Goal: Task Accomplishment & Management: Manage account settings

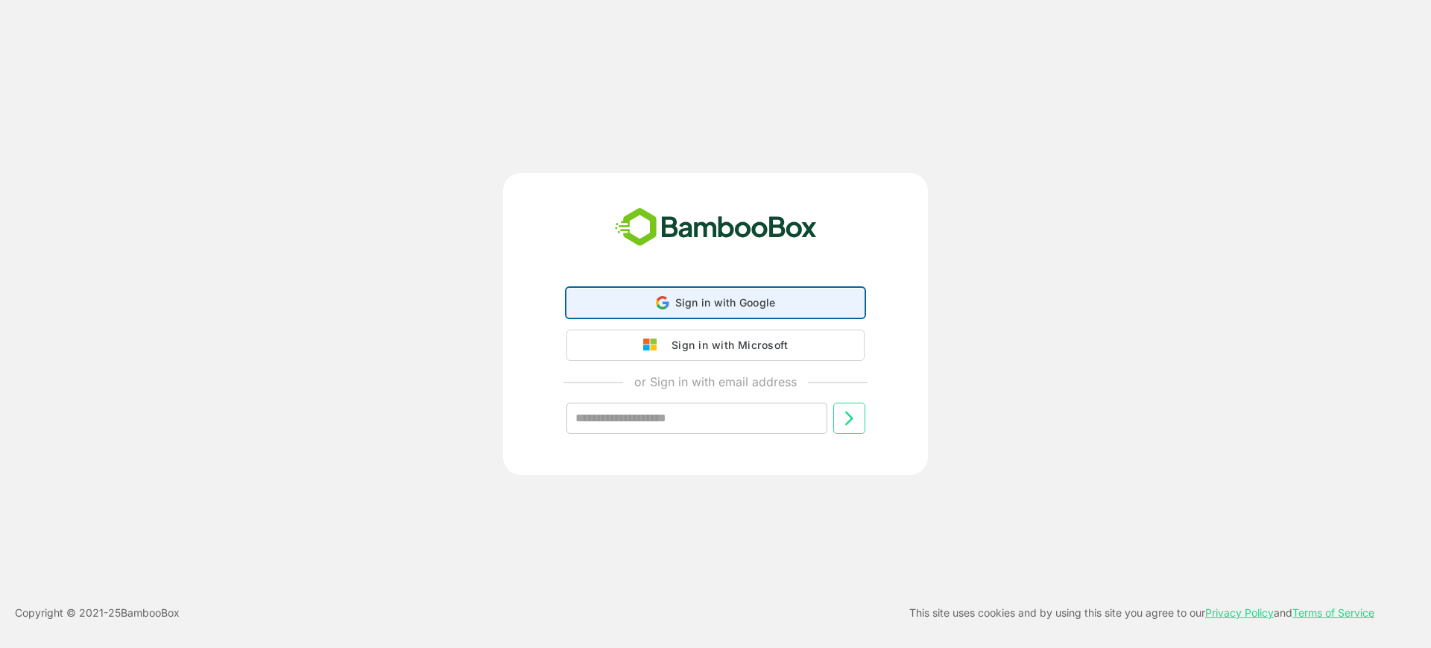
click at [756, 309] on div "Sign in with Google Sign in with Google. Opens in new tab" at bounding box center [715, 302] width 279 height 28
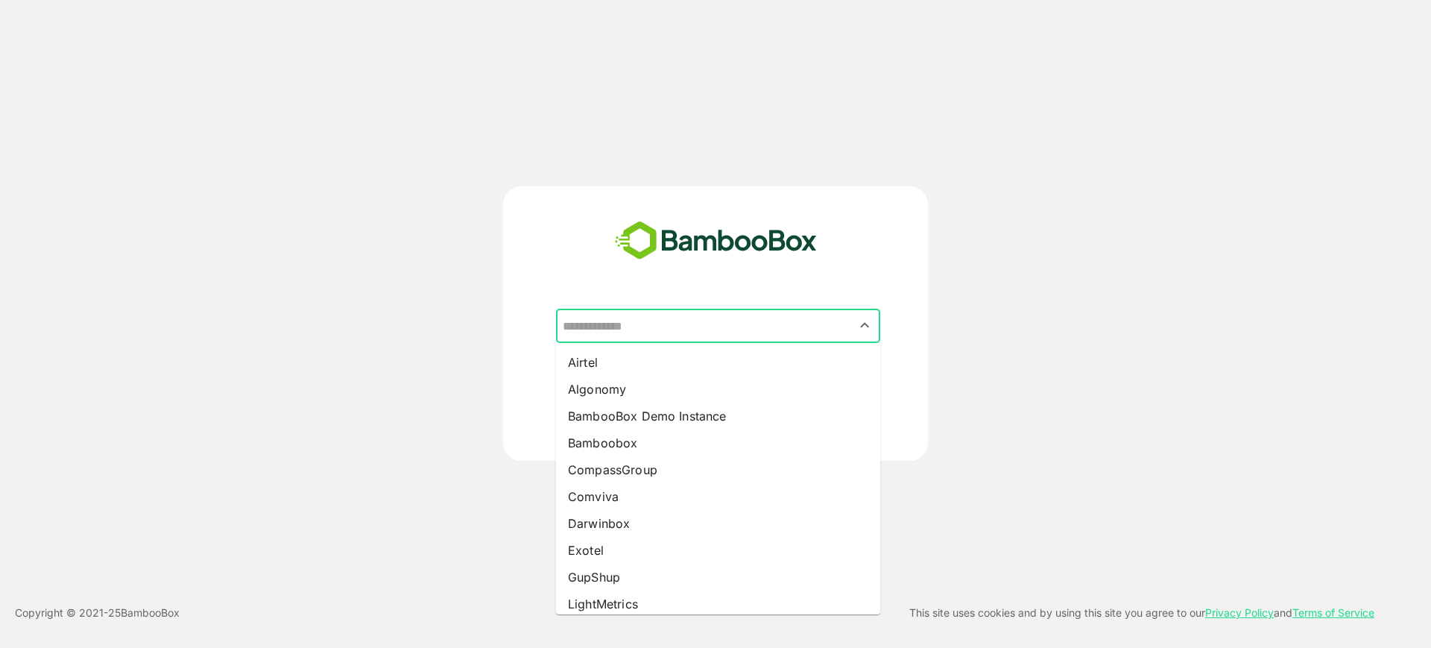
click at [763, 330] on input "text" at bounding box center [718, 326] width 318 height 28
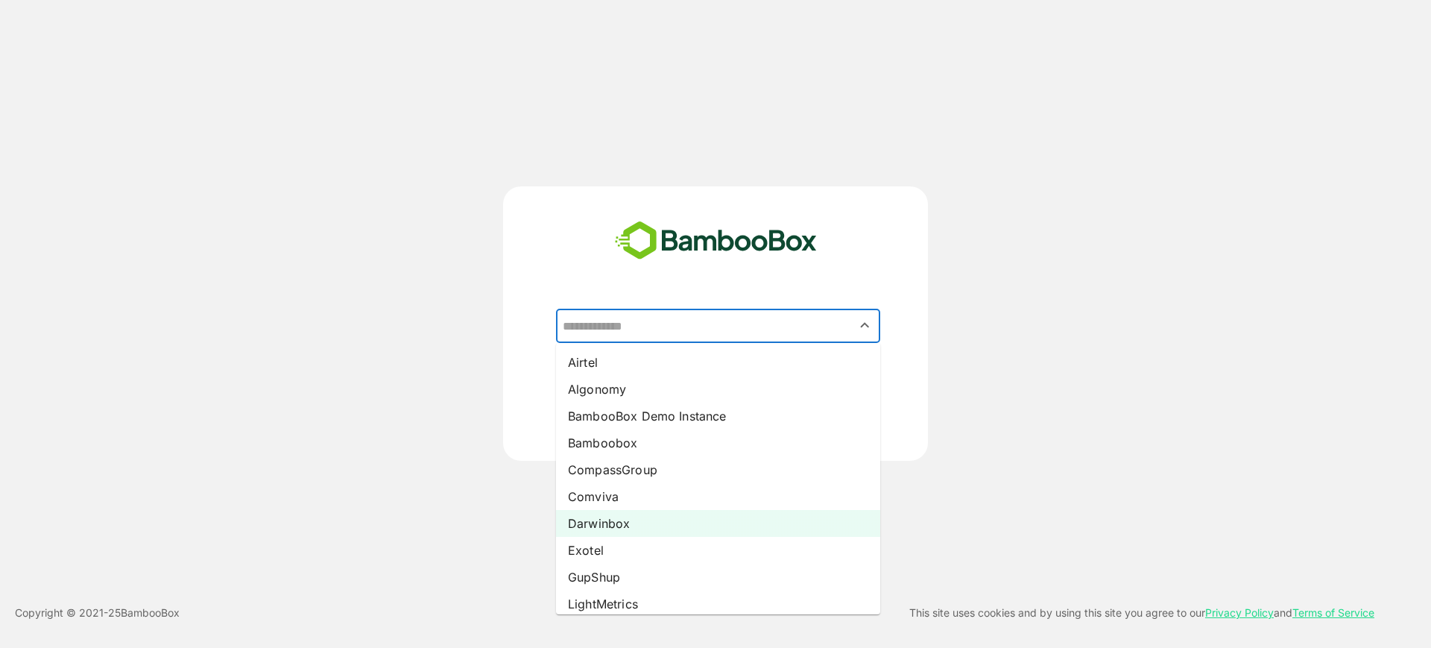
click at [671, 520] on li "Darwinbox" at bounding box center [718, 523] width 324 height 27
type input "*********"
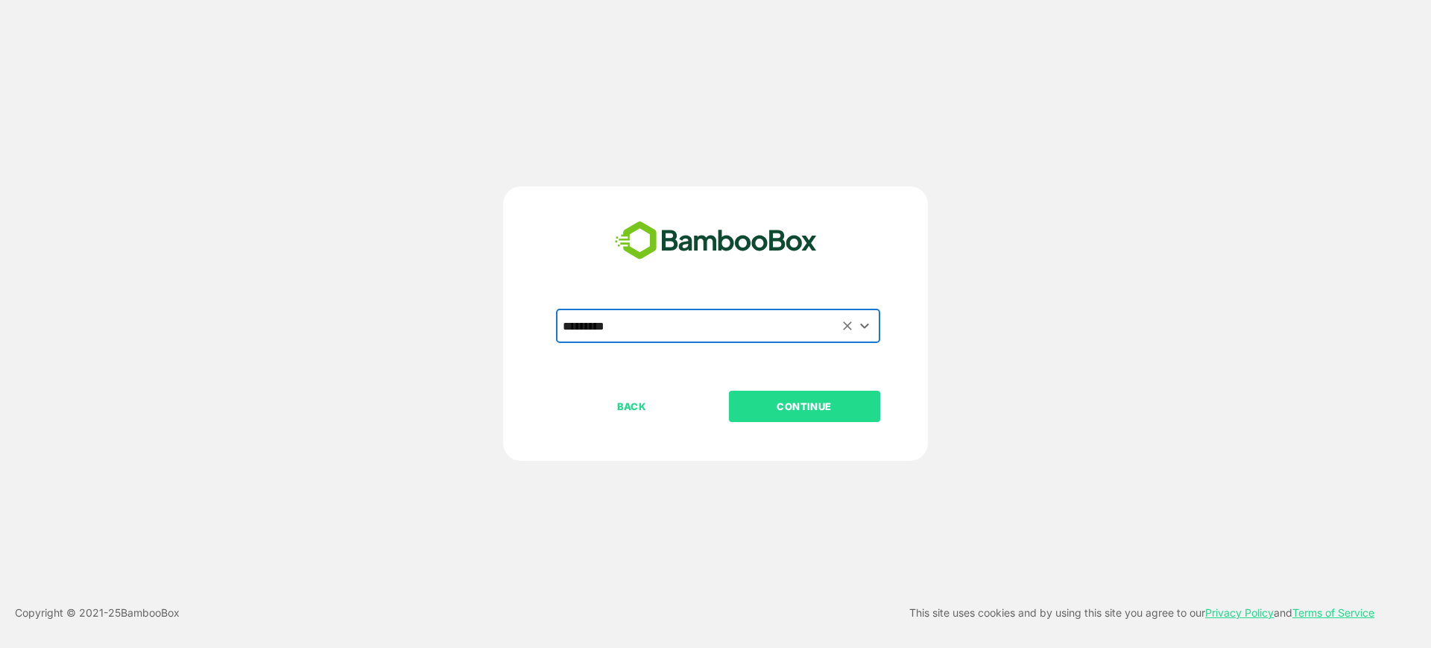
click at [827, 400] on p "CONTINUE" at bounding box center [804, 406] width 149 height 16
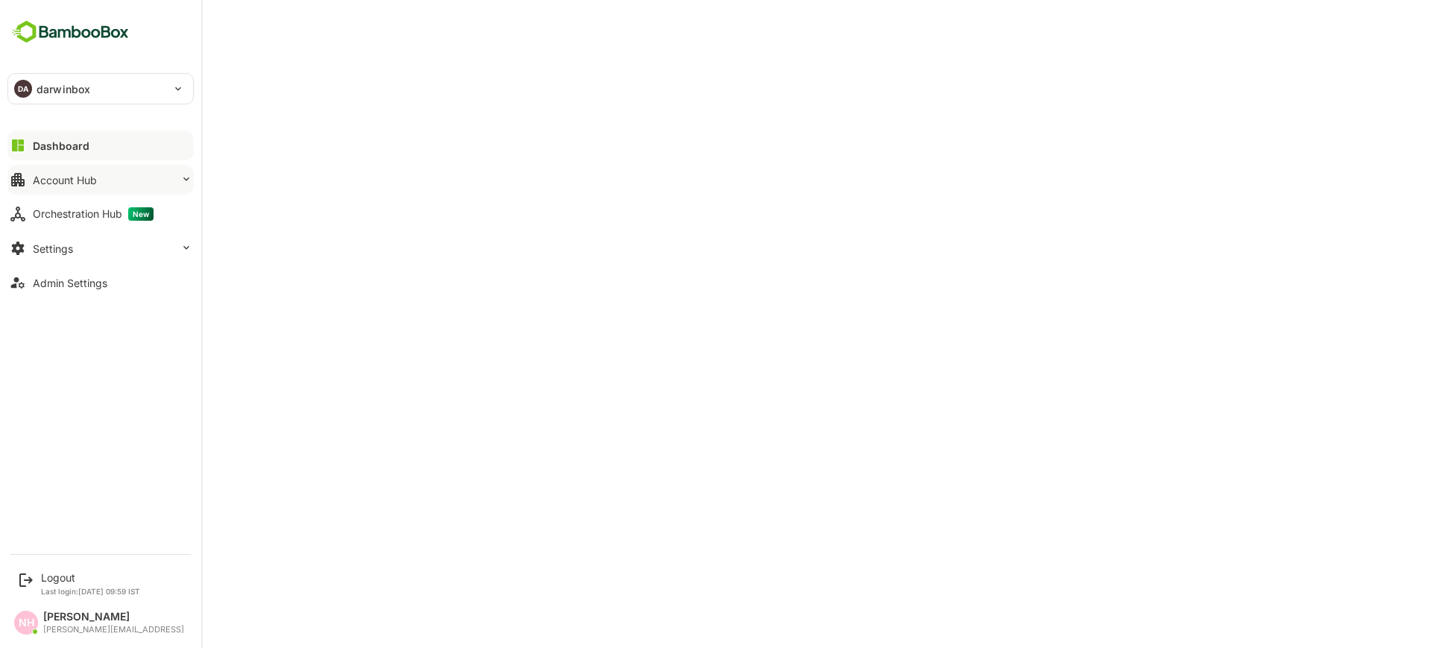
click at [54, 174] on div "Account Hub" at bounding box center [65, 180] width 64 height 13
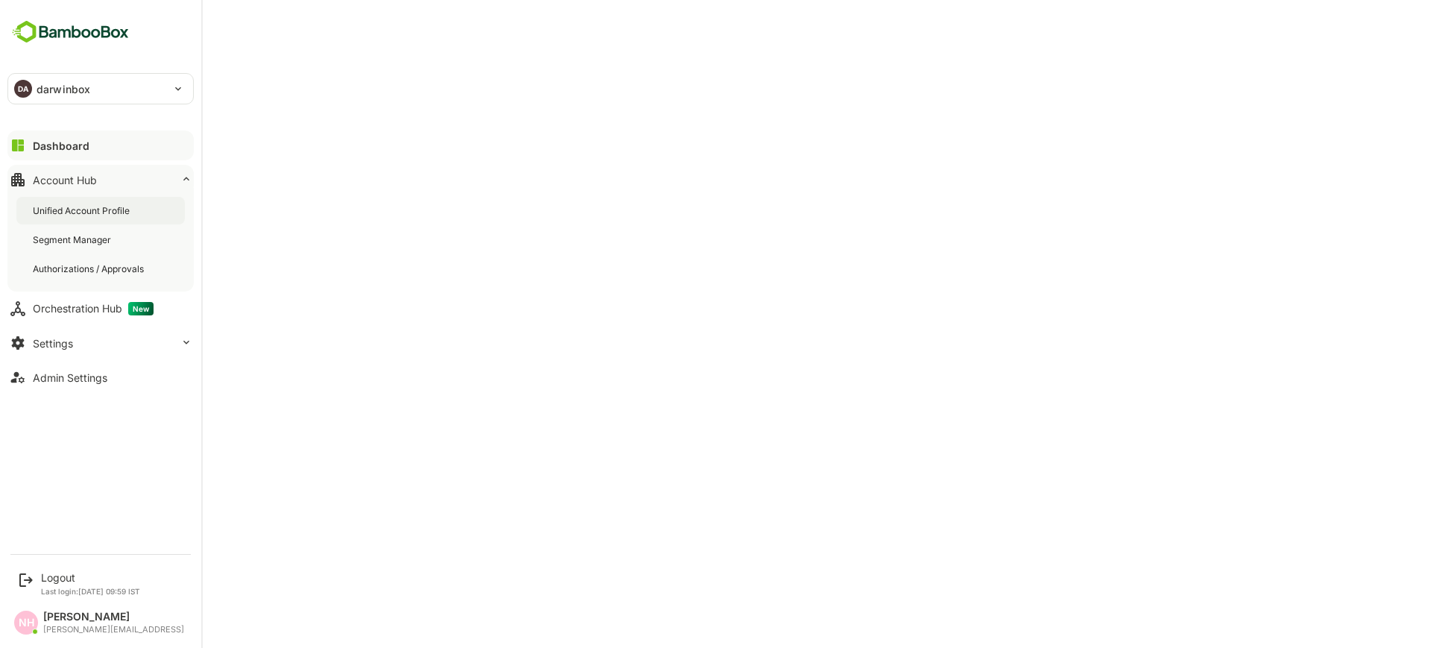
click at [91, 219] on div "Unified Account Profile" at bounding box center [100, 211] width 168 height 28
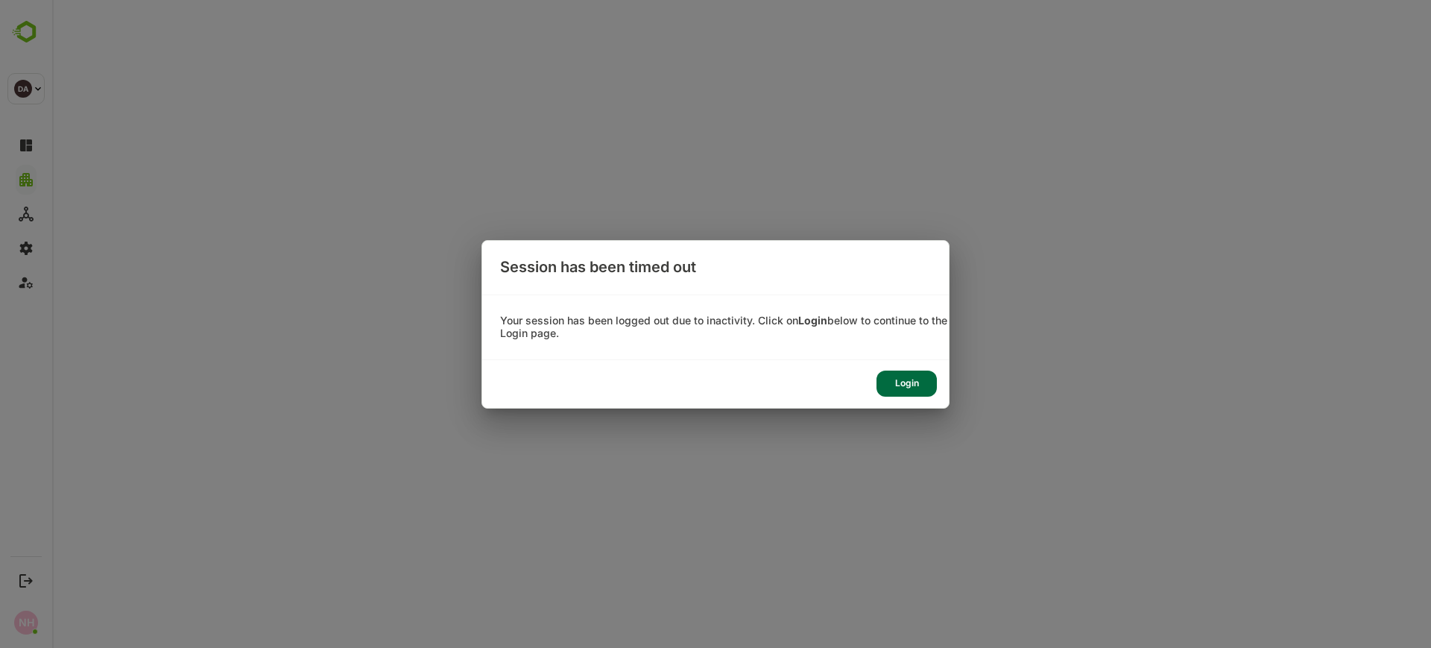
click at [897, 382] on div "Login" at bounding box center [907, 383] width 60 height 26
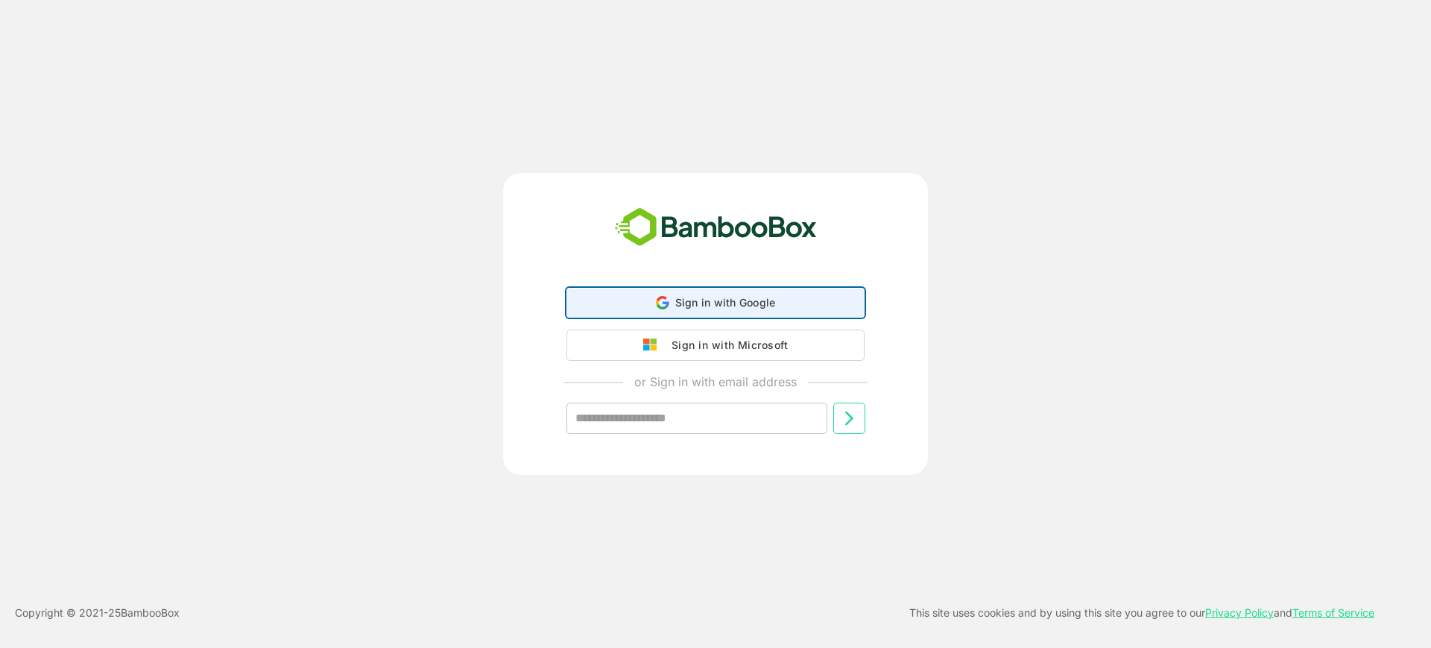
click at [769, 301] on span "Sign in with Google" at bounding box center [725, 302] width 101 height 13
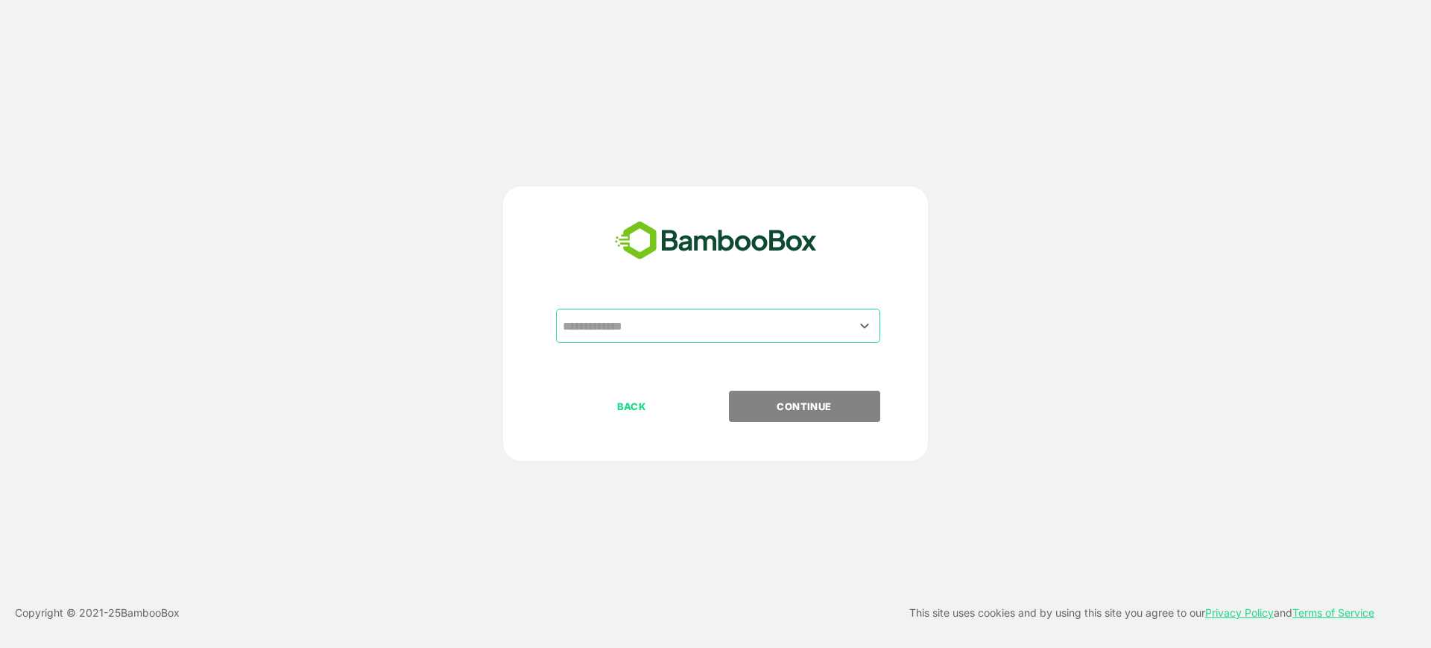
click at [774, 321] on input "text" at bounding box center [718, 326] width 318 height 28
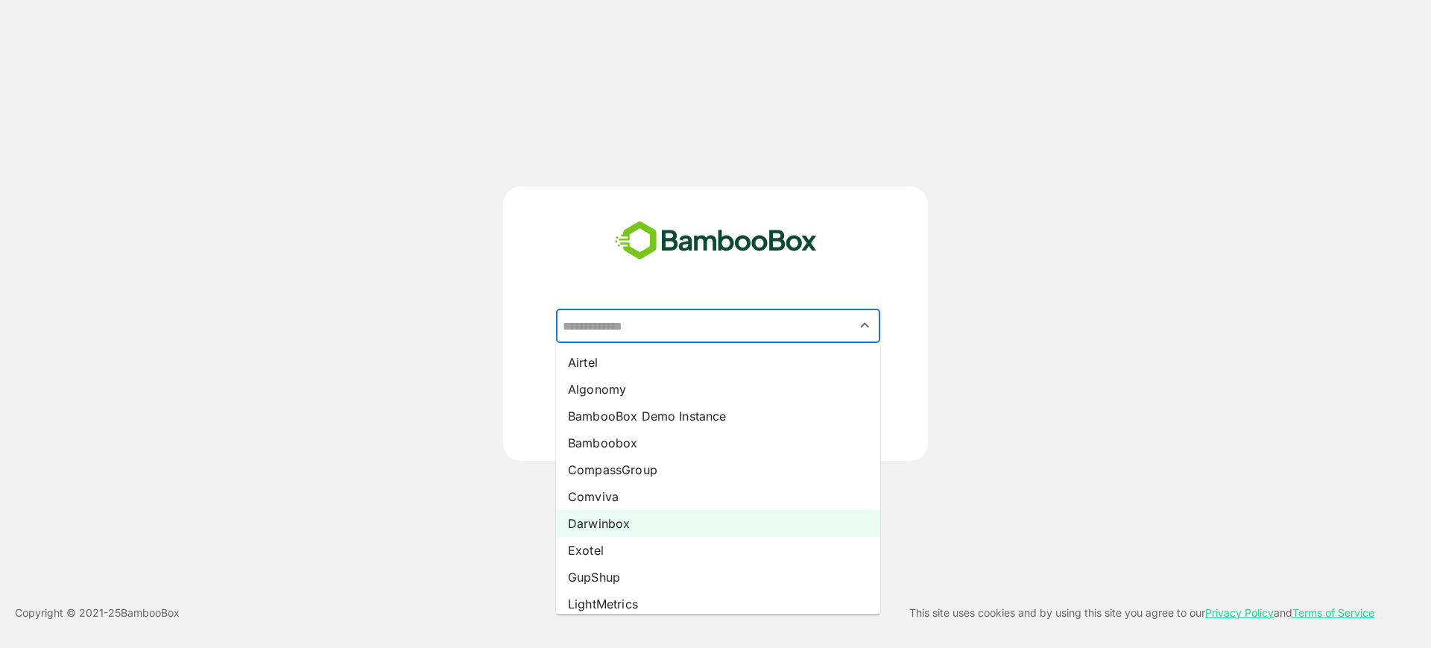
click at [695, 512] on li "Darwinbox" at bounding box center [718, 523] width 324 height 27
type input "*********"
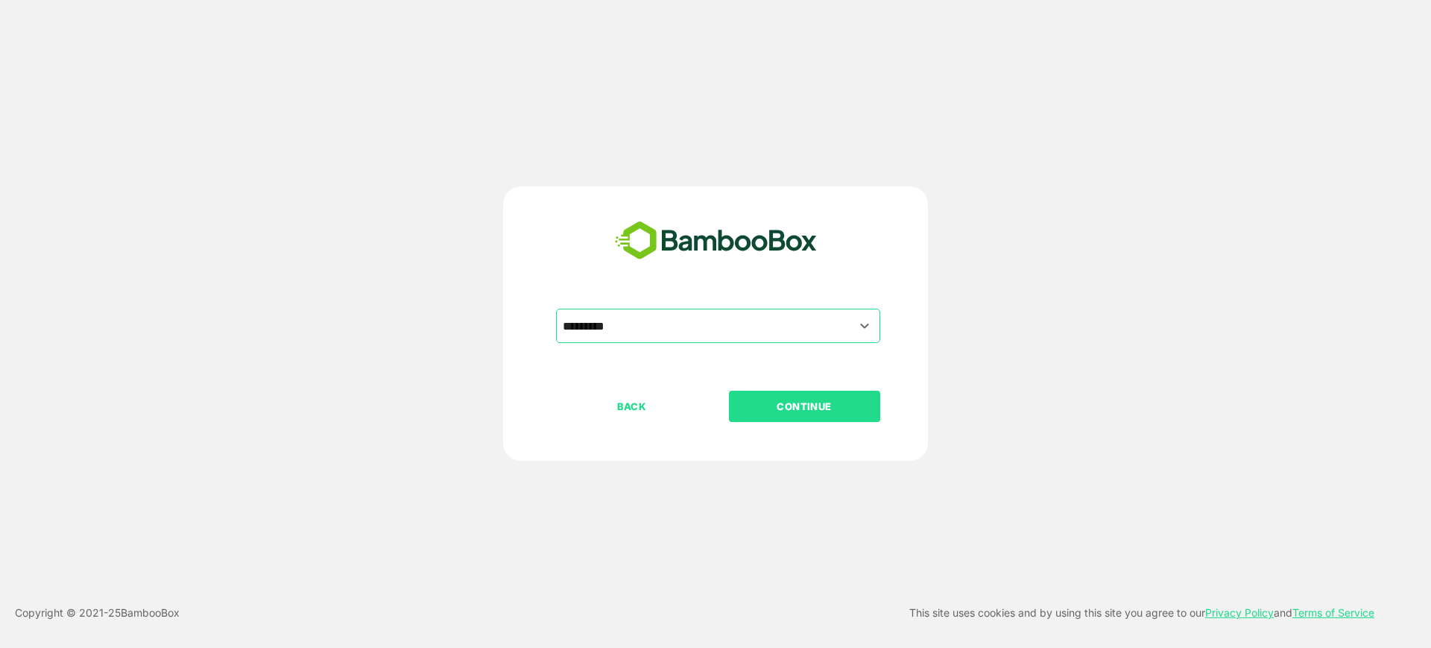
click at [837, 400] on p "CONTINUE" at bounding box center [804, 406] width 149 height 16
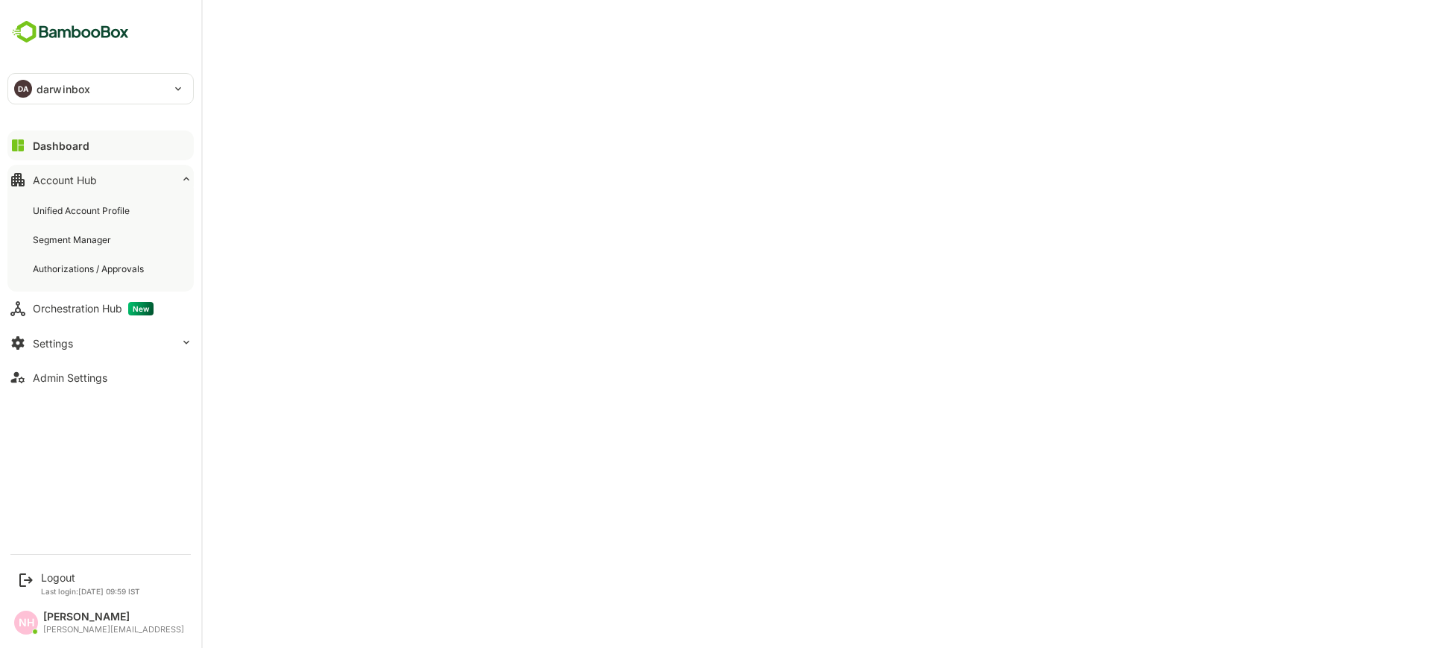
click at [86, 174] on div "Account Hub" at bounding box center [65, 180] width 64 height 13
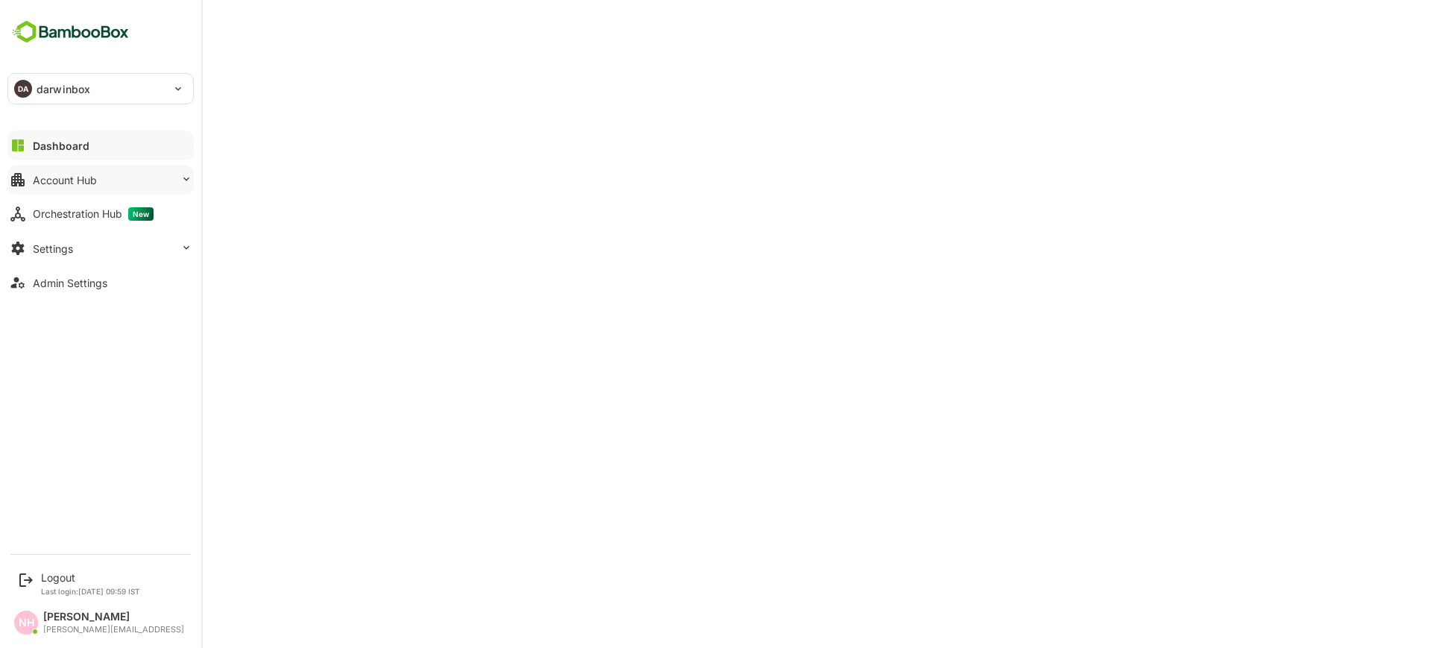
click at [105, 186] on button "Account Hub" at bounding box center [100, 180] width 186 height 30
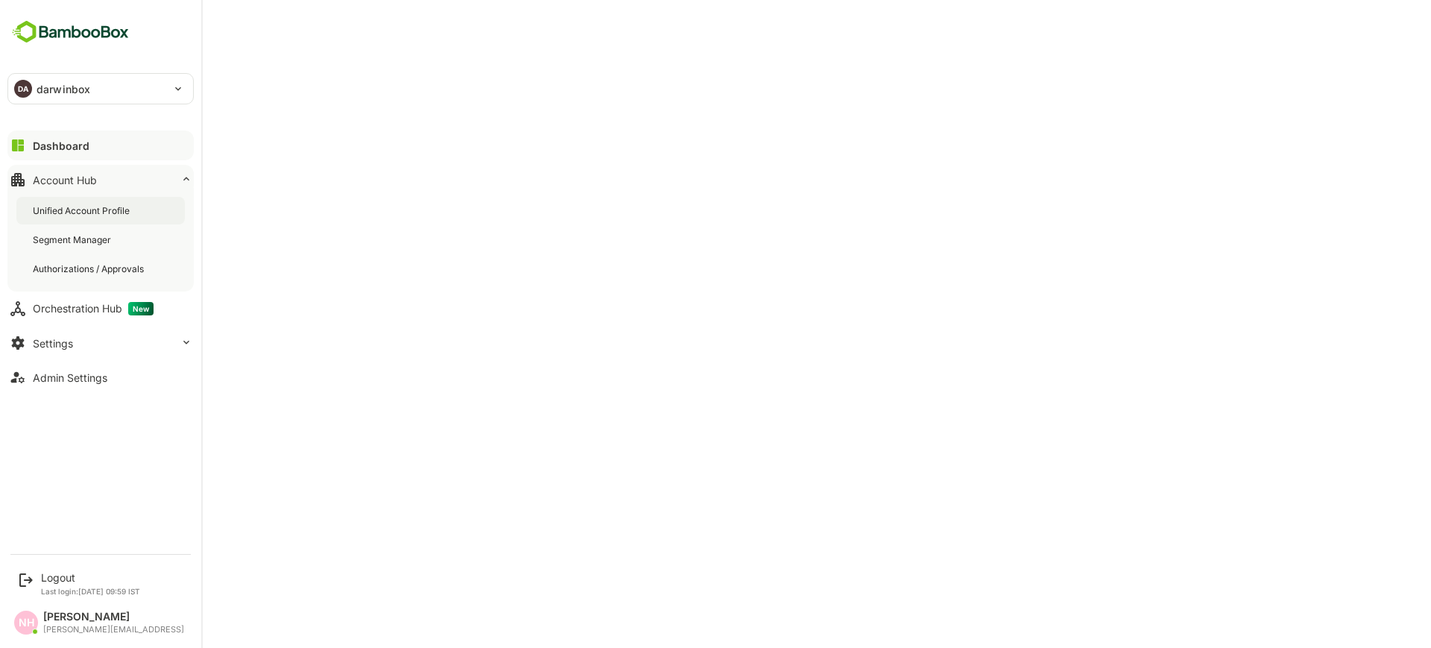
click at [107, 210] on div "Unified Account Profile" at bounding box center [83, 210] width 100 height 13
